Goal: Task Accomplishment & Management: Use online tool/utility

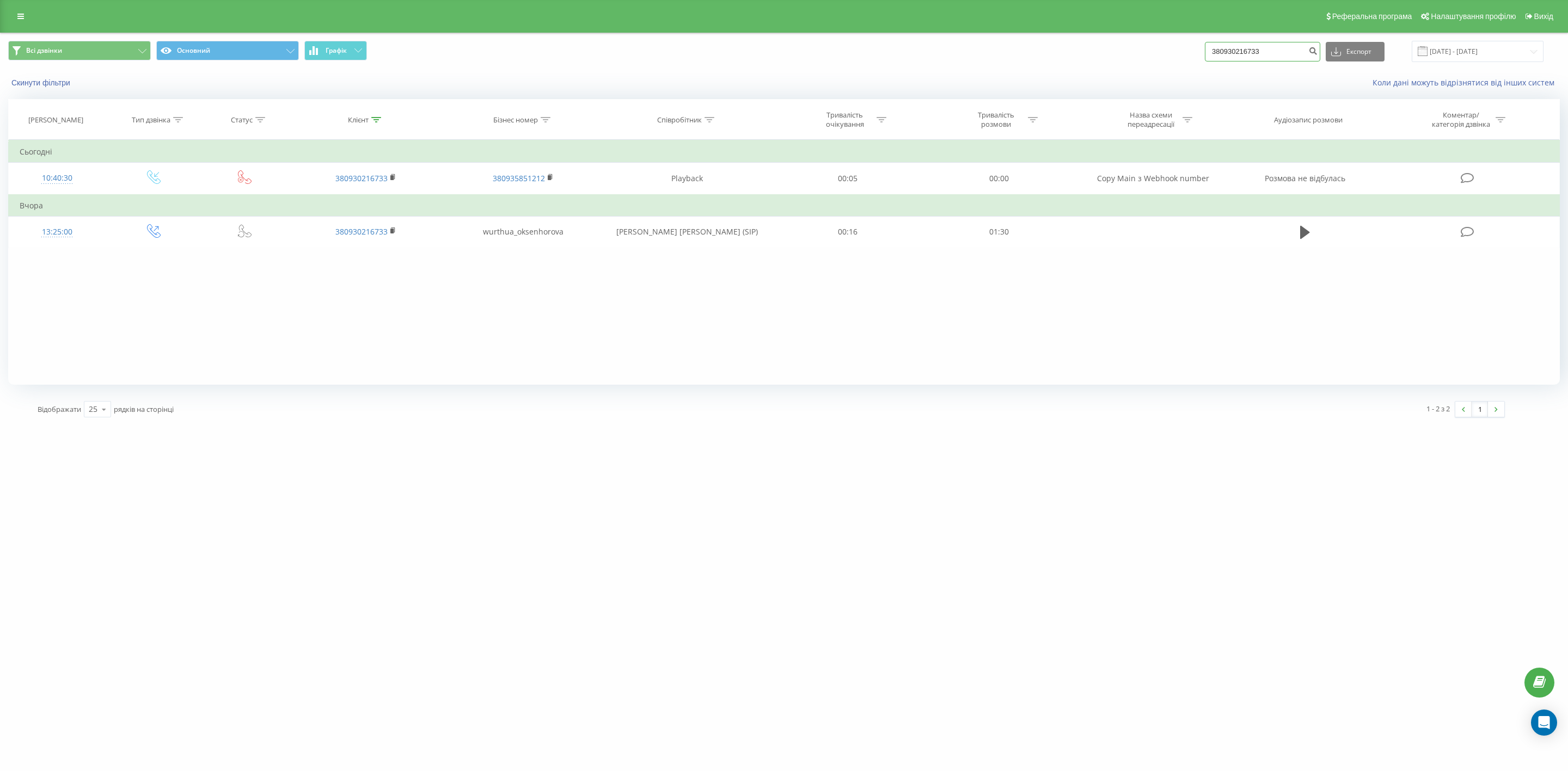
drag, startPoint x: 1287, startPoint y: 51, endPoint x: 1207, endPoint y: 46, distance: 80.2
click at [1207, 46] on div "Всі дзвінки Основний Графік 380930216733 Експорт .csv .xls .xlsx 19.06.2025 - 1…" at bounding box center [784, 51] width 1551 height 21
paste input "0672898101"
click at [1225, 51] on input "0672898101" at bounding box center [1262, 51] width 116 height 19
type input "380672898101"
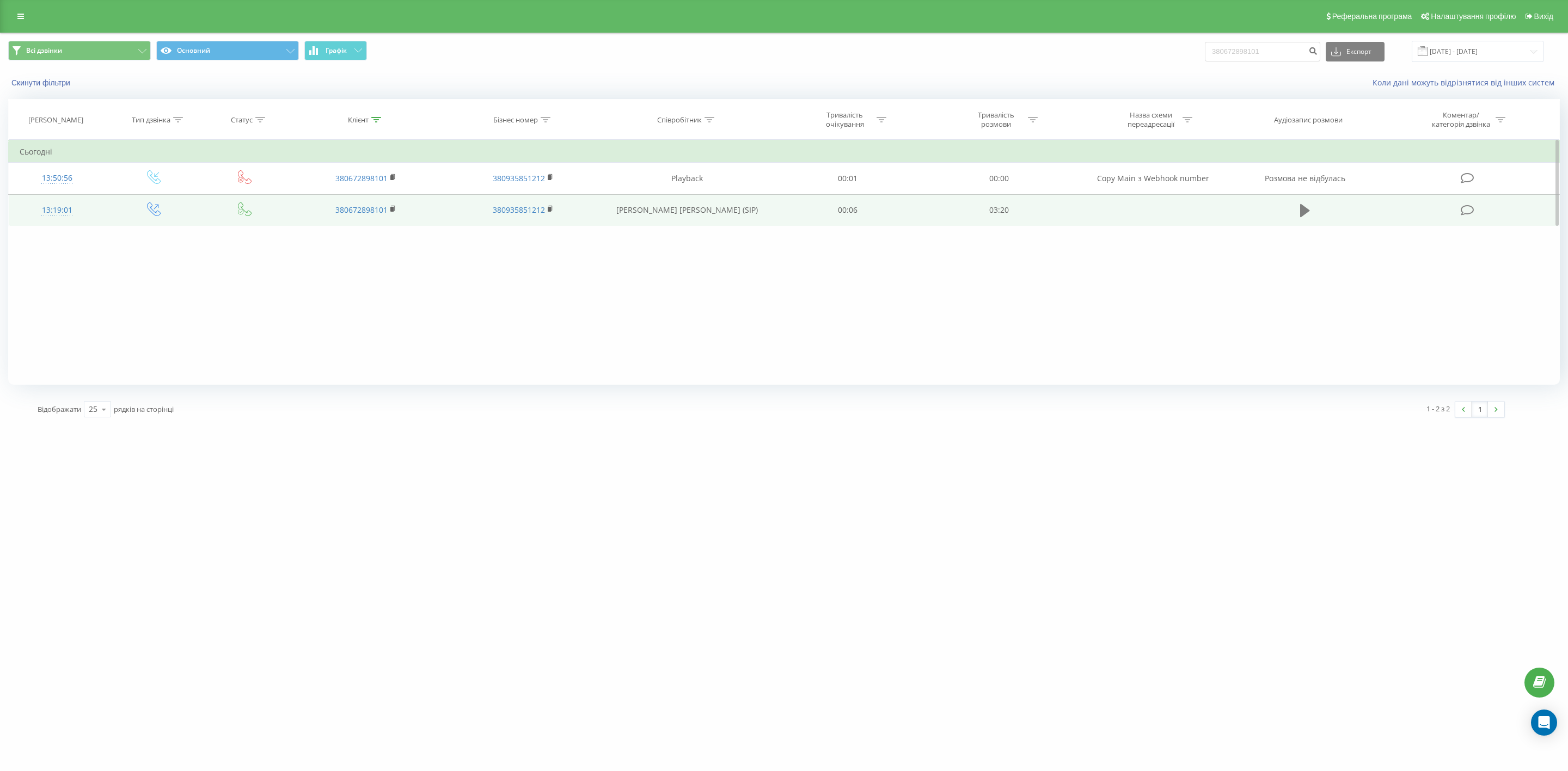
click at [1303, 206] on icon at bounding box center [1305, 210] width 10 height 15
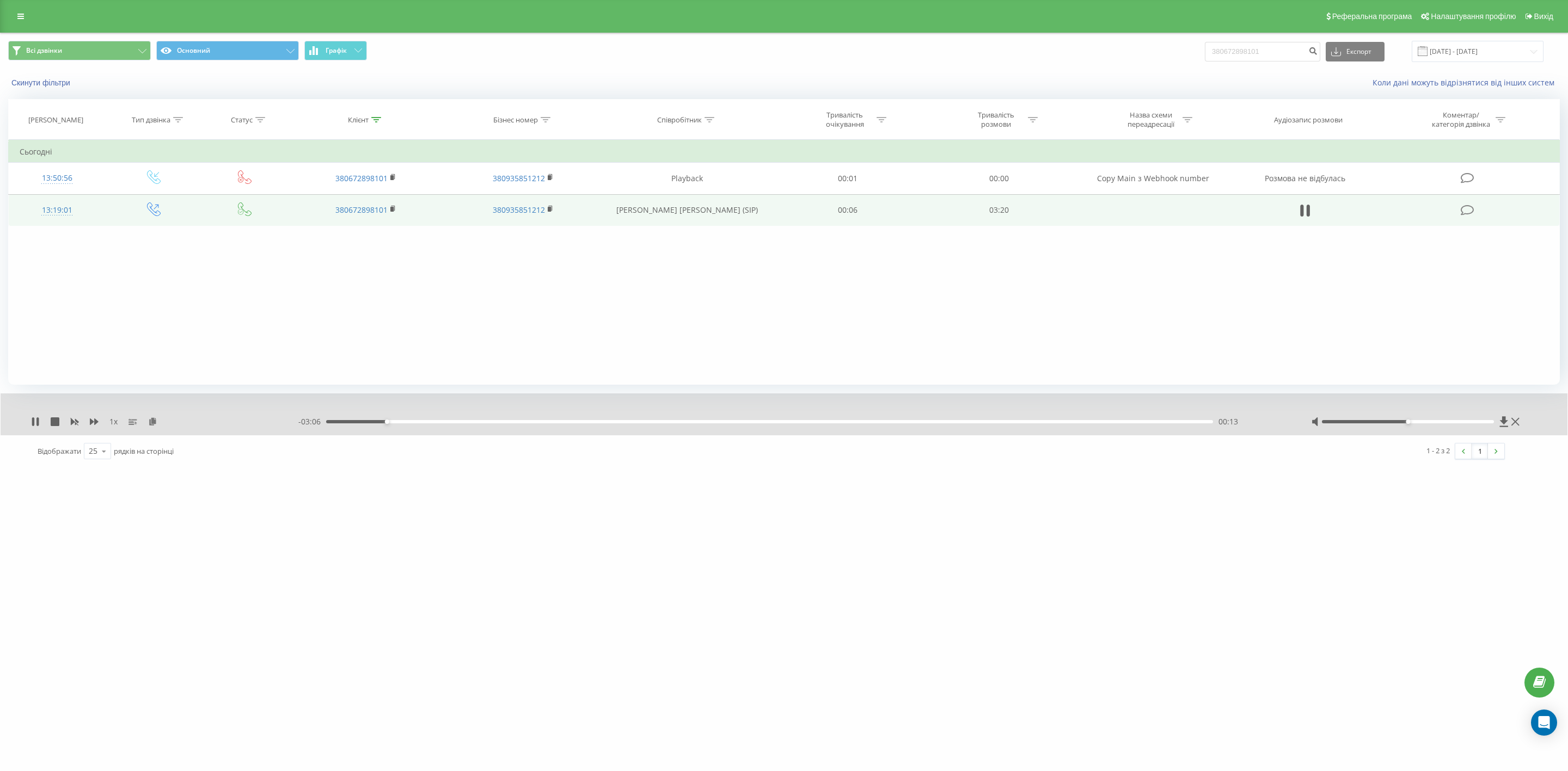
click at [415, 422] on div "00:13" at bounding box center [769, 422] width 887 height 4
click at [773, 423] on div "00:20" at bounding box center [769, 422] width 887 height 4
click at [33, 419] on icon at bounding box center [33, 422] width 2 height 9
click at [1006, 682] on div "wurth.ua 380672898101 Проекти wurth.ua Дашборд Центр звернень Журнал дзвінків Ж…" at bounding box center [784, 386] width 1568 height 771
click at [326, 422] on div "00:00" at bounding box center [769, 422] width 887 height 4
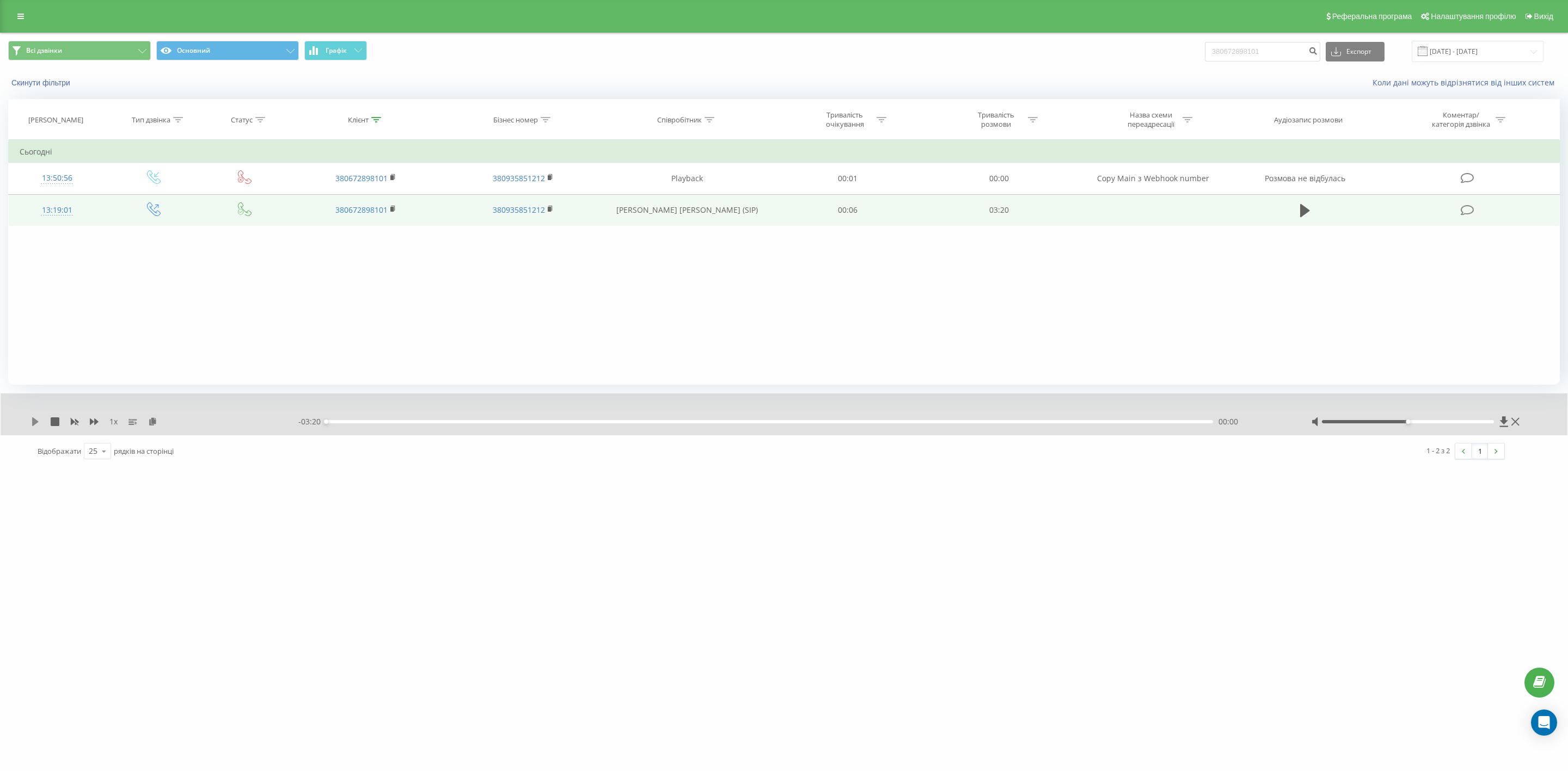
click at [33, 418] on icon at bounding box center [35, 422] width 9 height 9
click at [508, 422] on div "00:34" at bounding box center [769, 422] width 887 height 4
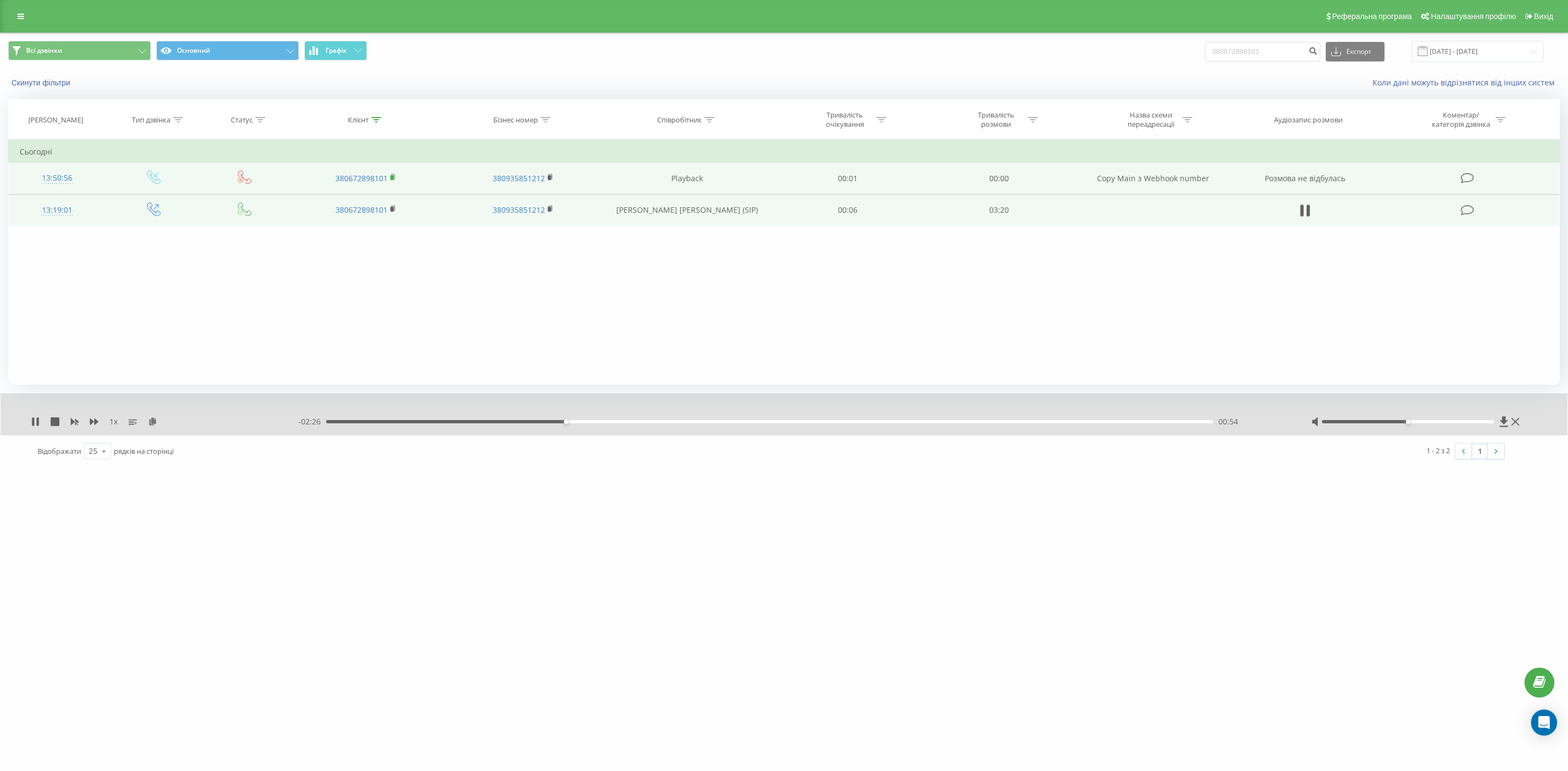
click at [392, 177] on rect at bounding box center [391, 178] width 4 height 5
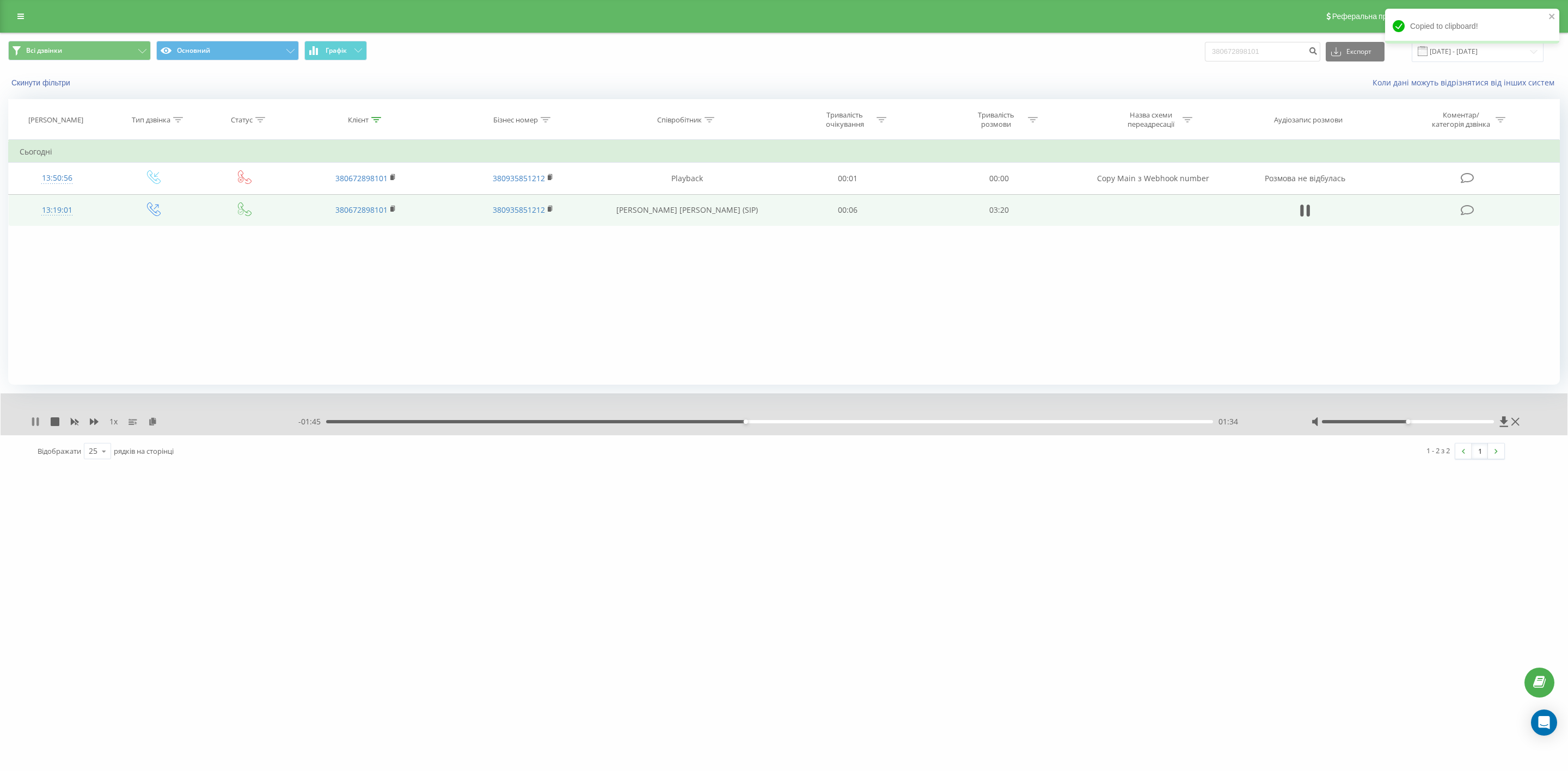
click at [34, 421] on icon at bounding box center [33, 422] width 2 height 9
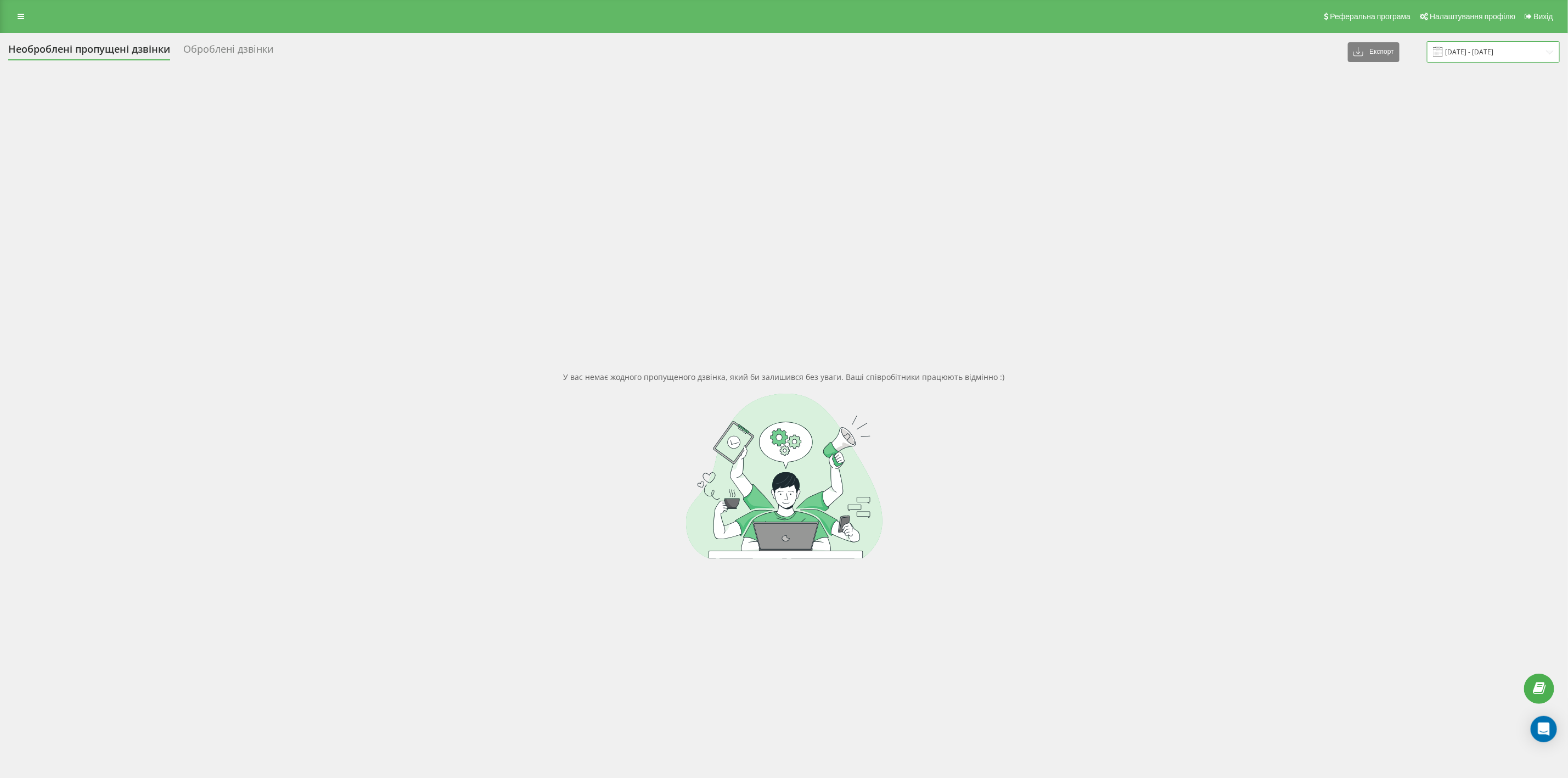
click at [1498, 52] on input "[DATE] - [DATE]" at bounding box center [1493, 52] width 133 height 21
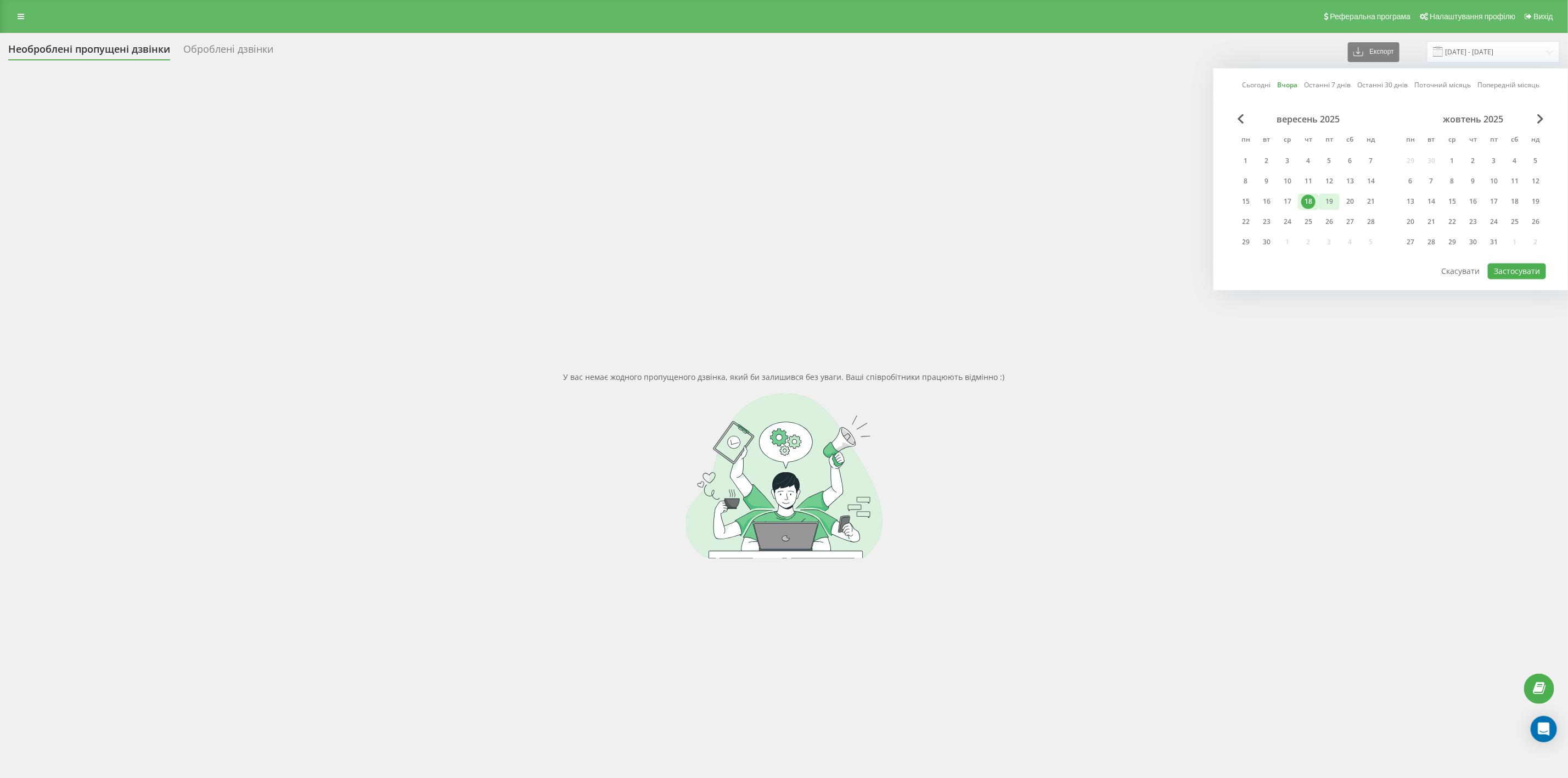
click at [1331, 195] on div "19" at bounding box center [1330, 203] width 15 height 15
click at [1516, 266] on button "Застосувати" at bounding box center [1517, 272] width 58 height 16
type input "[DATE] - [DATE]"
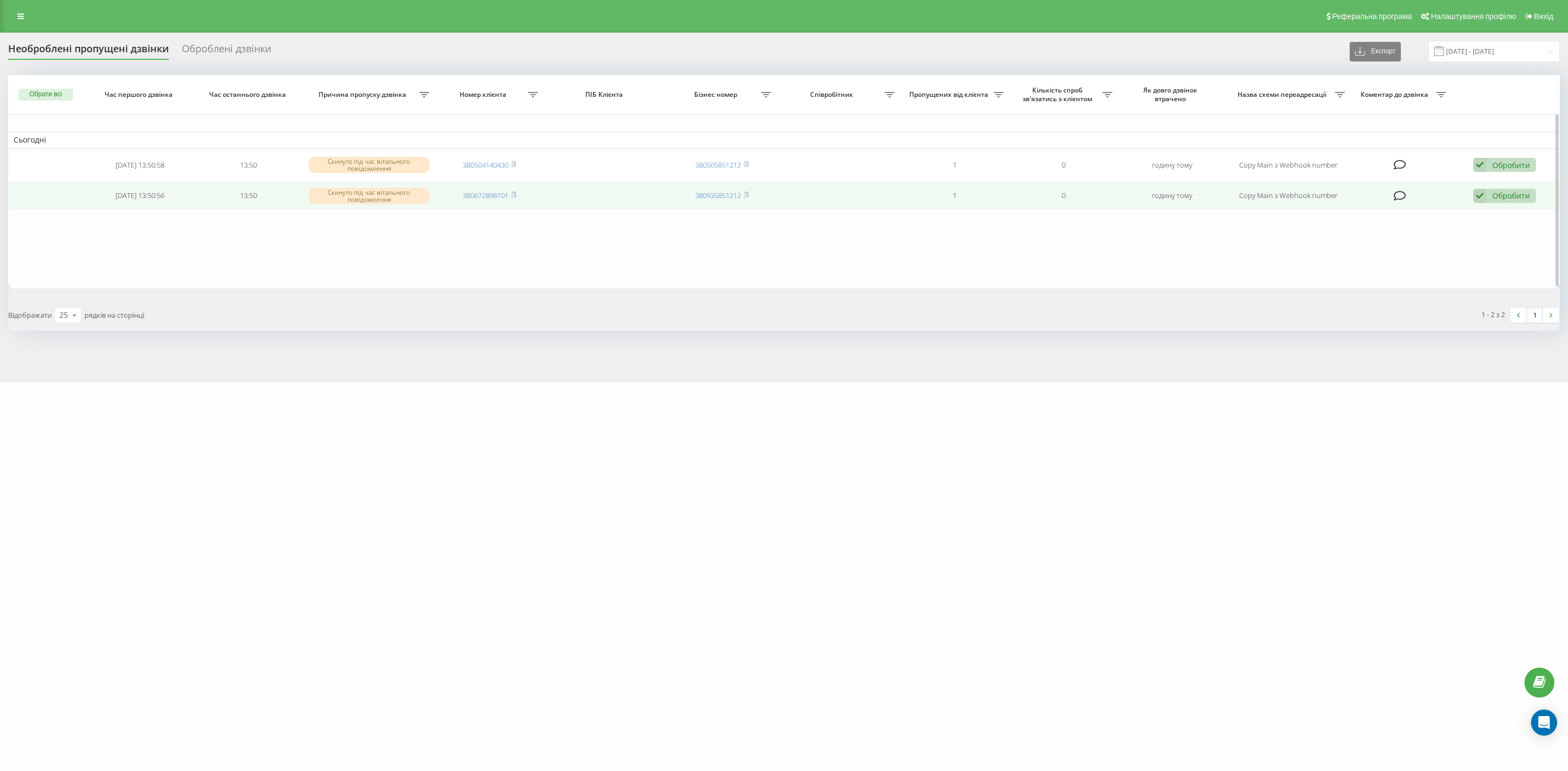
click at [1506, 194] on div "Обробити" at bounding box center [1511, 196] width 38 height 10
click at [1416, 271] on div "Інший варіант" at bounding box center [1433, 271] width 204 height 19
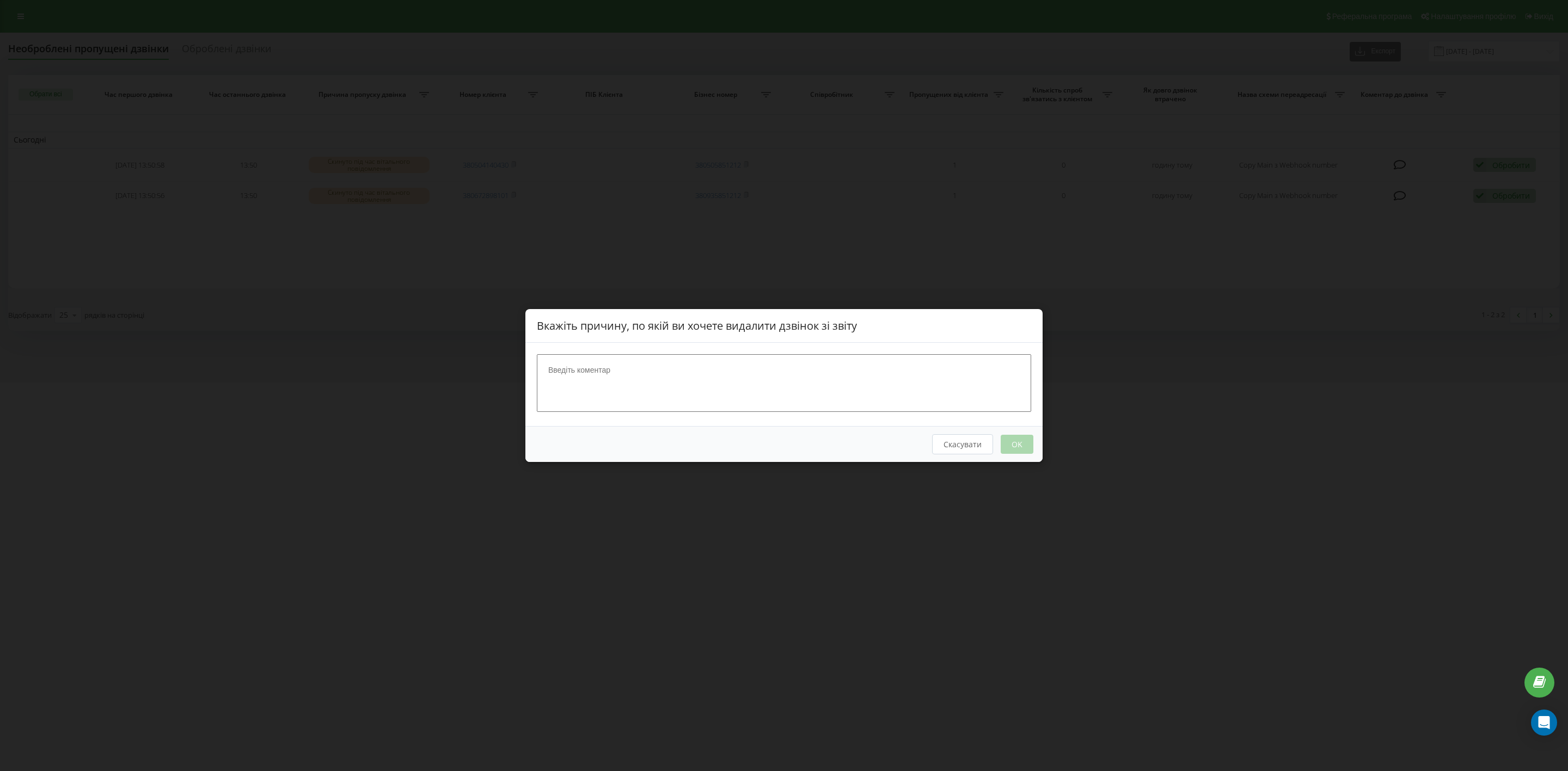
click at [742, 373] on textarea at bounding box center [784, 383] width 494 height 58
type textarea "."
click at [1011, 443] on button "OK" at bounding box center [1016, 444] width 33 height 19
